Goal: Task Accomplishment & Management: Use online tool/utility

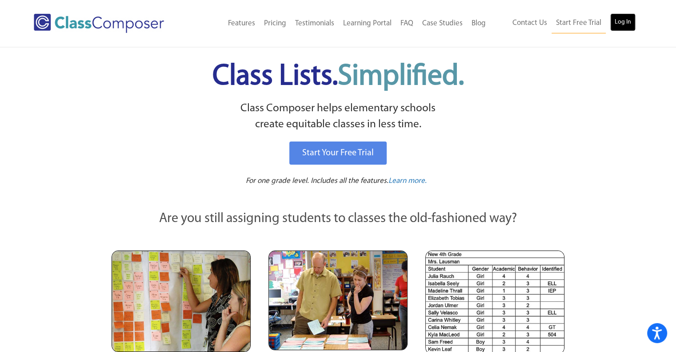
click at [627, 20] on link "Log In" at bounding box center [622, 22] width 25 height 18
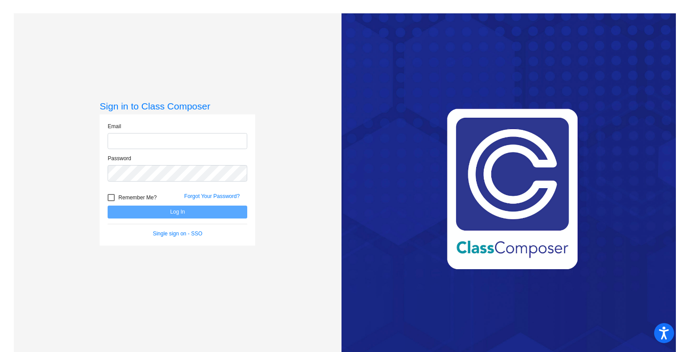
type input "[EMAIL_ADDRESS][DOMAIN_NAME]"
click at [166, 209] on button "Log In" at bounding box center [178, 211] width 140 height 13
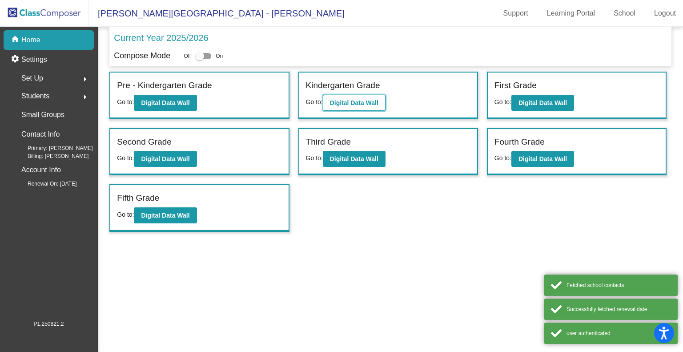
click at [360, 100] on b "Digital Data Wall" at bounding box center [354, 102] width 48 height 7
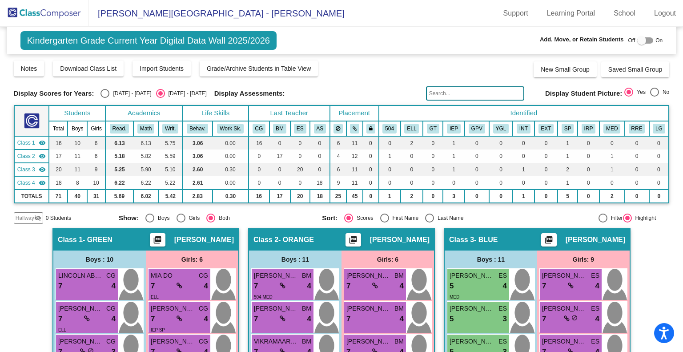
click at [51, 15] on img at bounding box center [44, 13] width 89 height 26
